Goal: Transaction & Acquisition: Purchase product/service

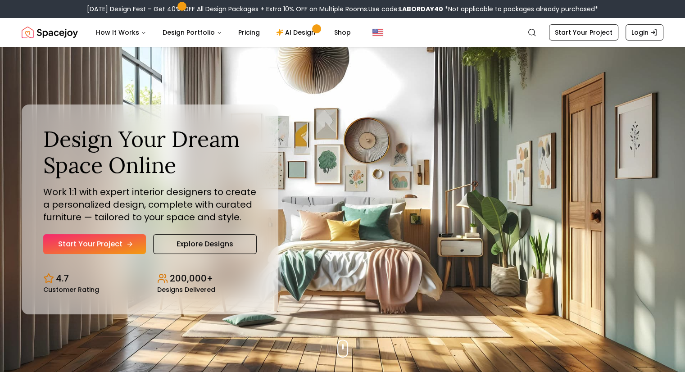
click at [106, 249] on link "Start Your Project" at bounding box center [94, 244] width 103 height 20
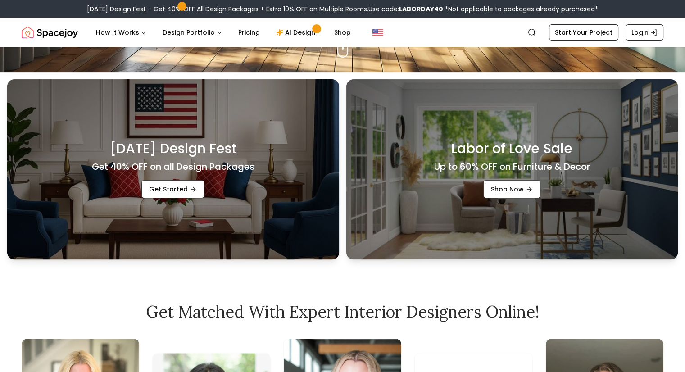
scroll to position [300, 0]
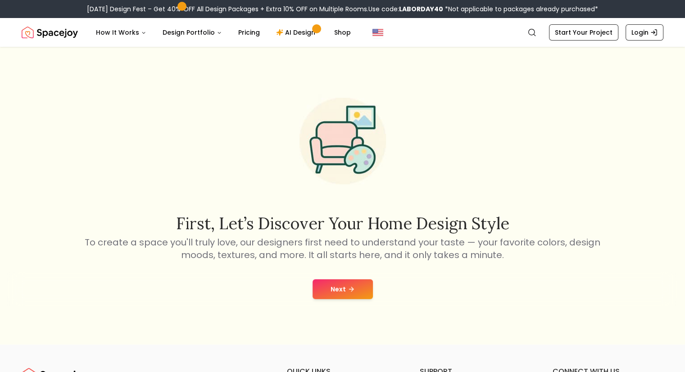
click at [323, 293] on button "Next" at bounding box center [343, 289] width 60 height 20
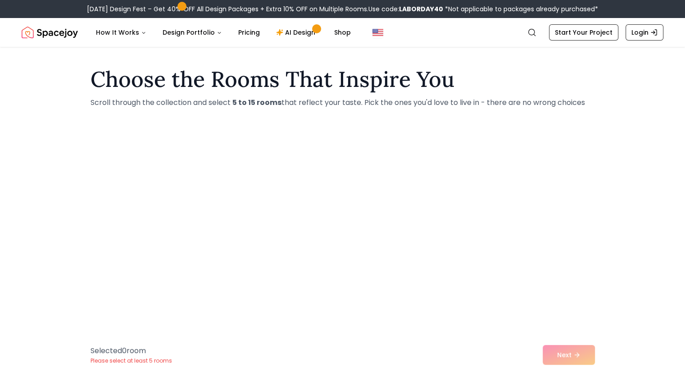
scroll to position [1, 0]
click at [558, 355] on div "Selected 0 room Please select at least 5 rooms Next" at bounding box center [342, 355] width 519 height 34
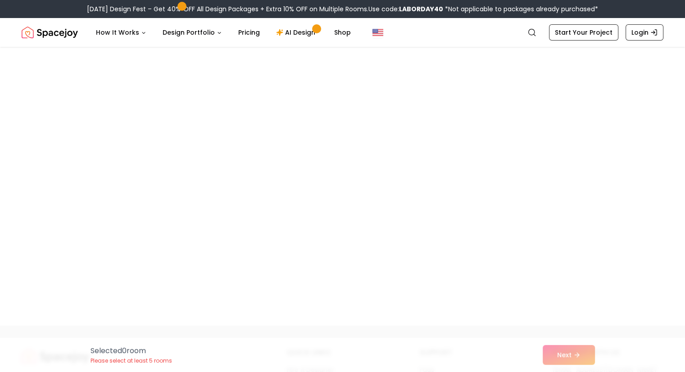
scroll to position [109, 0]
click at [310, 199] on div "Choose the Rooms That Inspire You Scroll through the collection and select 5 to…" at bounding box center [342, 138] width 685 height 372
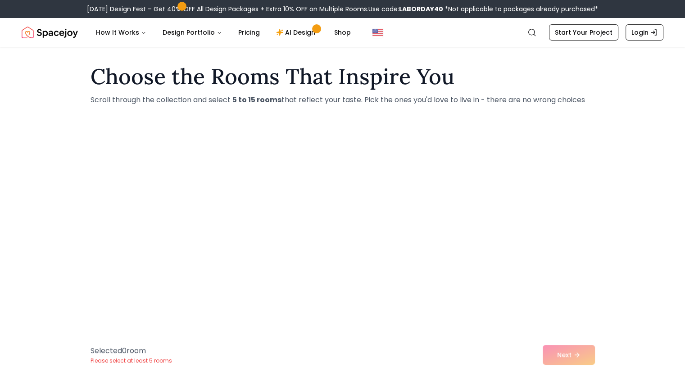
scroll to position [15, 0]
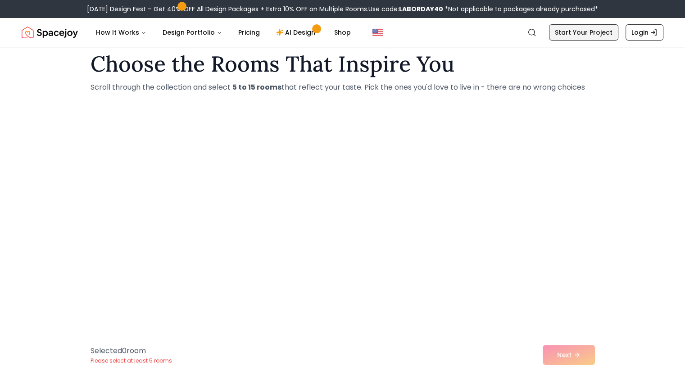
click at [569, 38] on link "Start Your Project" at bounding box center [583, 32] width 69 height 16
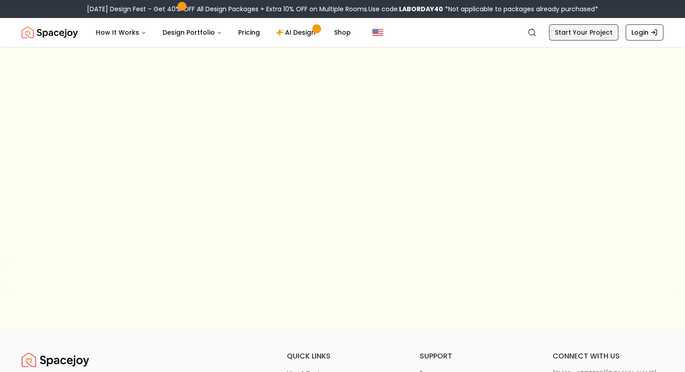
scroll to position [1, 0]
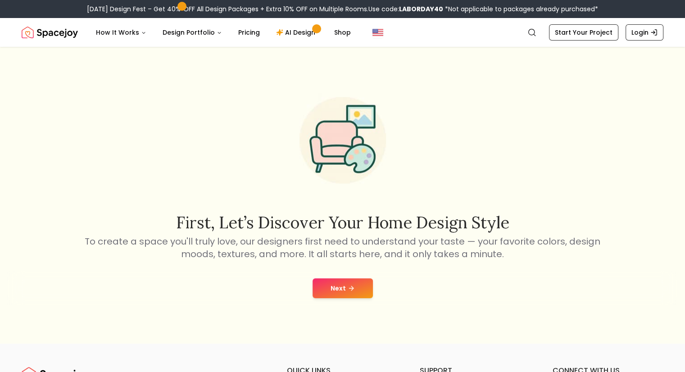
click at [352, 289] on icon at bounding box center [351, 288] width 7 height 7
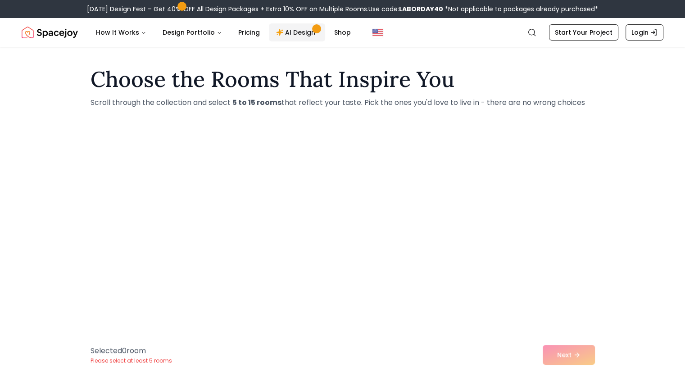
click at [284, 30] on link "AI Design" at bounding box center [297, 32] width 56 height 18
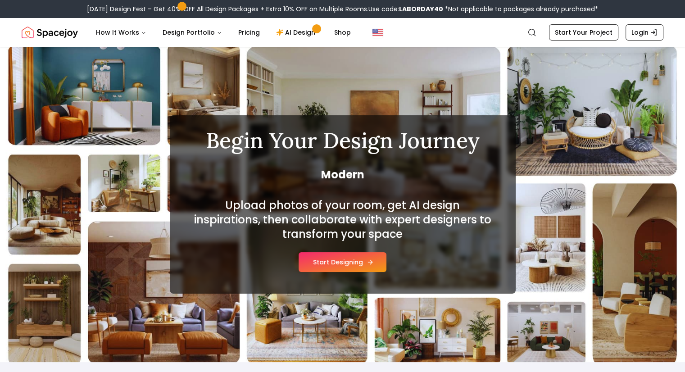
click at [360, 260] on button "Start Designing" at bounding box center [343, 262] width 88 height 20
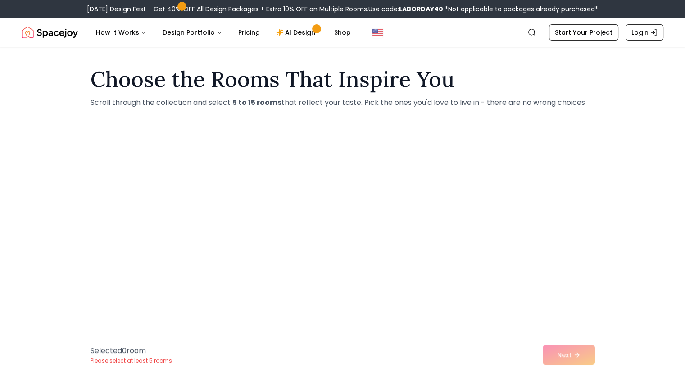
click at [123, 162] on div "Choose the Rooms That Inspire You Scroll through the collection and select 5 to…" at bounding box center [342, 247] width 685 height 372
click at [343, 154] on div "Choose the Rooms That Inspire You Scroll through the collection and select 5 to…" at bounding box center [342, 247] width 685 height 372
drag, startPoint x: 343, startPoint y: 154, endPoint x: 434, endPoint y: 164, distance: 92.1
click at [380, 155] on div "Choose the Rooms That Inspire You Scroll through the collection and select 5 to…" at bounding box center [342, 247] width 685 height 372
click at [562, 211] on div "Choose the Rooms That Inspire You Scroll through the collection and select 5 to…" at bounding box center [342, 247] width 685 height 372
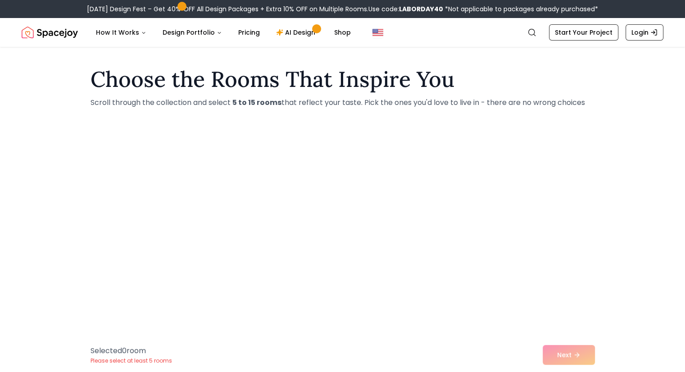
click at [333, 352] on div "Selected 0 room Please select at least 5 rooms Next" at bounding box center [342, 355] width 519 height 34
click at [395, 199] on div "Choose the Rooms That Inspire You Scroll through the collection and select 5 to…" at bounding box center [342, 247] width 685 height 372
